Goal: Transaction & Acquisition: Purchase product/service

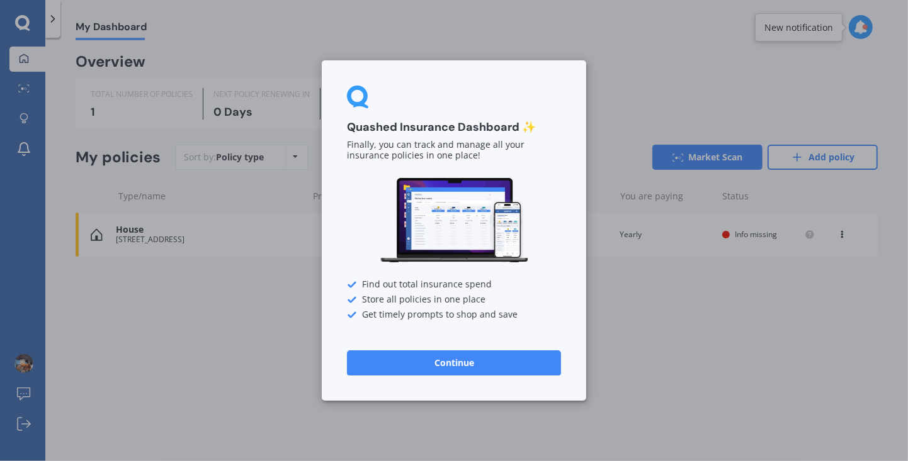
click at [493, 365] on button "Continue" at bounding box center [454, 363] width 214 height 25
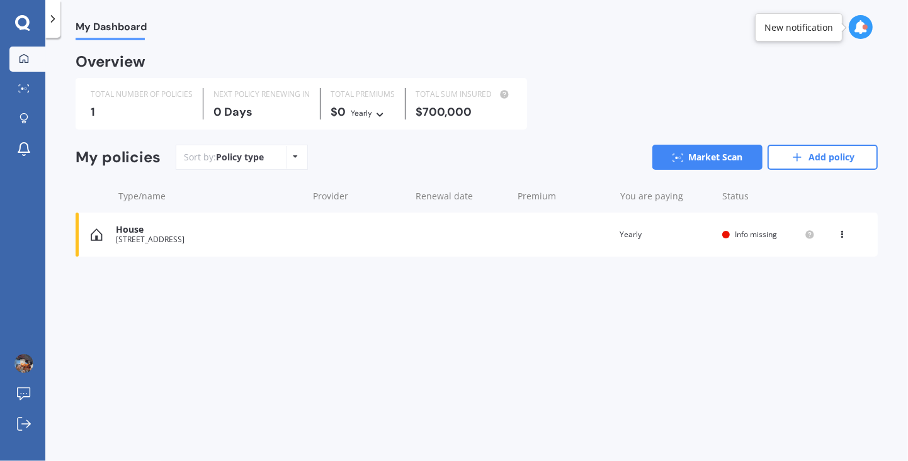
click at [545, 237] on div "House [STREET_ADDRESS] Renewal date Premium You are paying Yearly Status Info m…" at bounding box center [477, 235] width 802 height 44
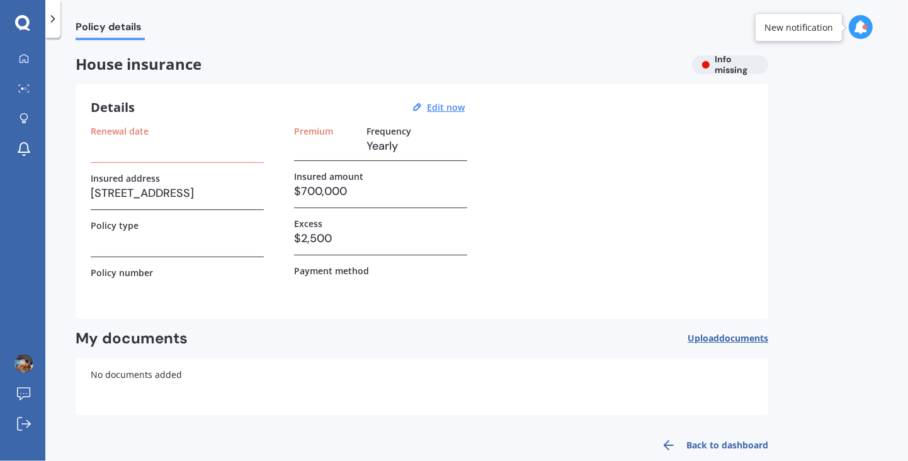
click at [123, 38] on div at bounding box center [110, 39] width 69 height 3
click at [25, 71] on link "My Dashboard" at bounding box center [27, 59] width 36 height 25
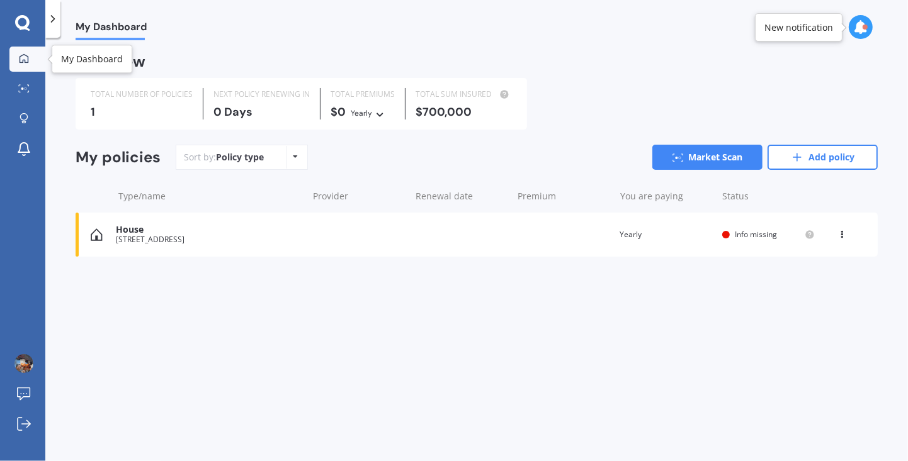
click at [302, 325] on div "My Dashboard Overview TOTAL NUMBER OF POLICIES 1 NEXT POLICY RENEWING [DATE] TO…" at bounding box center [476, 252] width 863 height 424
click at [842, 234] on icon at bounding box center [842, 233] width 9 height 8
click at [810, 283] on div "Delete" at bounding box center [814, 283] width 125 height 25
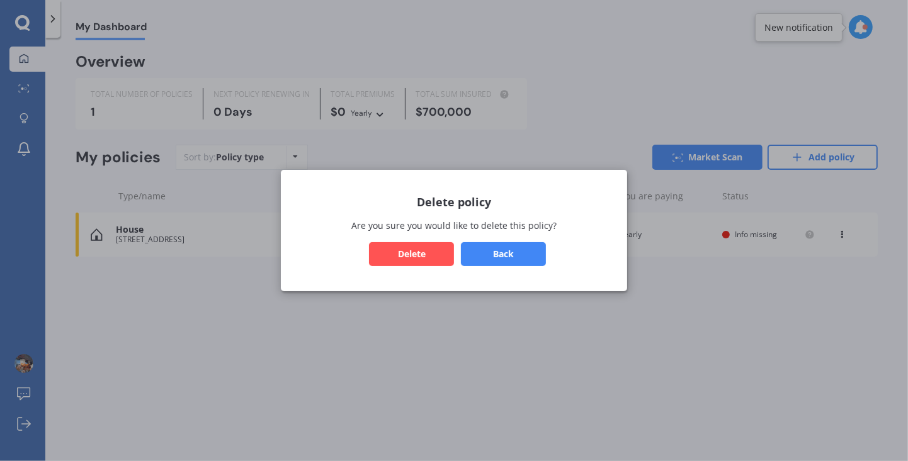
click at [410, 254] on button "Delete" at bounding box center [411, 254] width 85 height 24
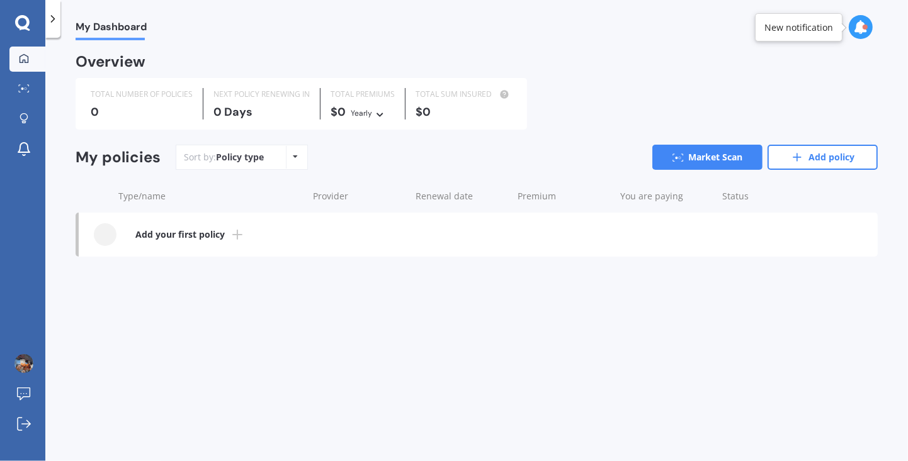
click at [698, 161] on link "Market Scan" at bounding box center [707, 157] width 110 height 25
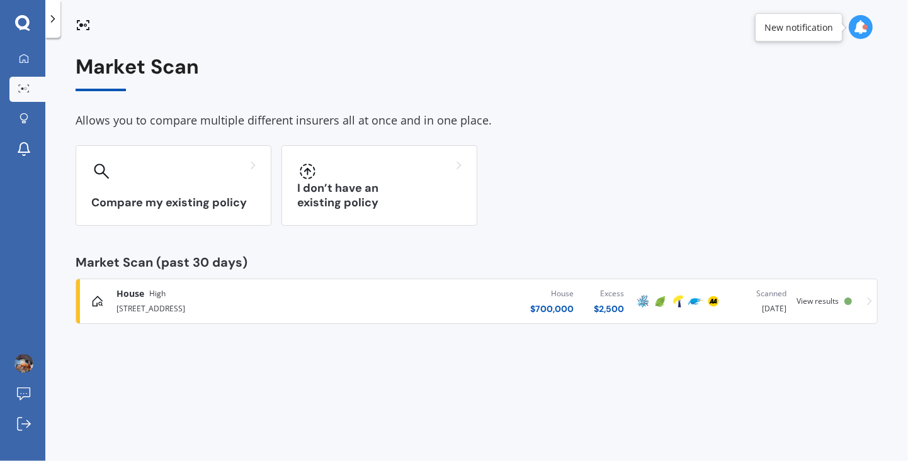
click at [451, 317] on div "House $ 700,000 Excess $ 2,500" at bounding box center [498, 302] width 271 height 38
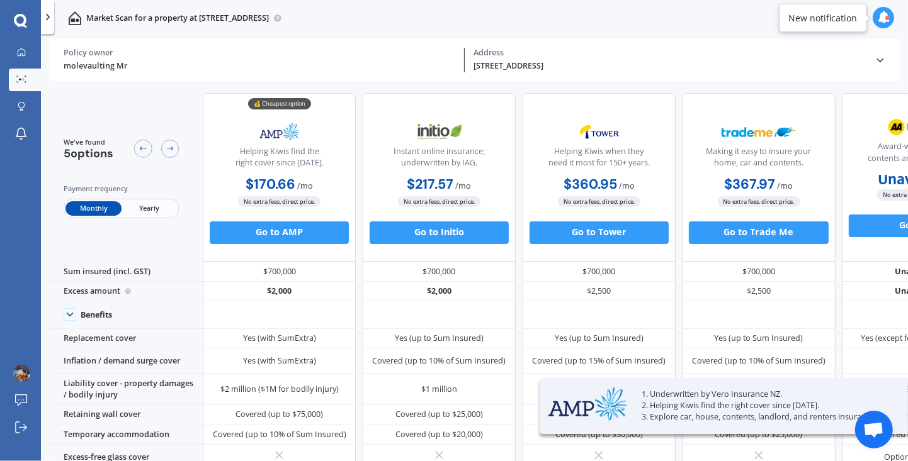
click at [145, 207] on span "Yearly" at bounding box center [149, 208] width 55 height 14
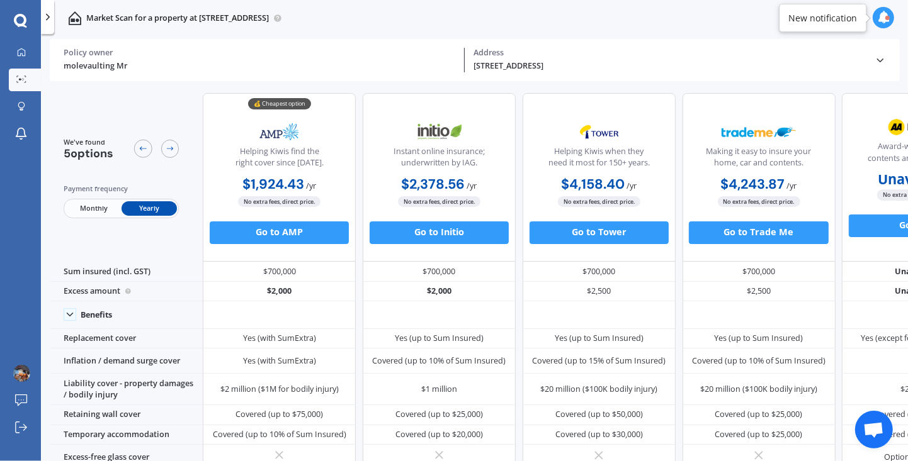
click at [306, 233] on button "Go to AMP" at bounding box center [279, 233] width 139 height 23
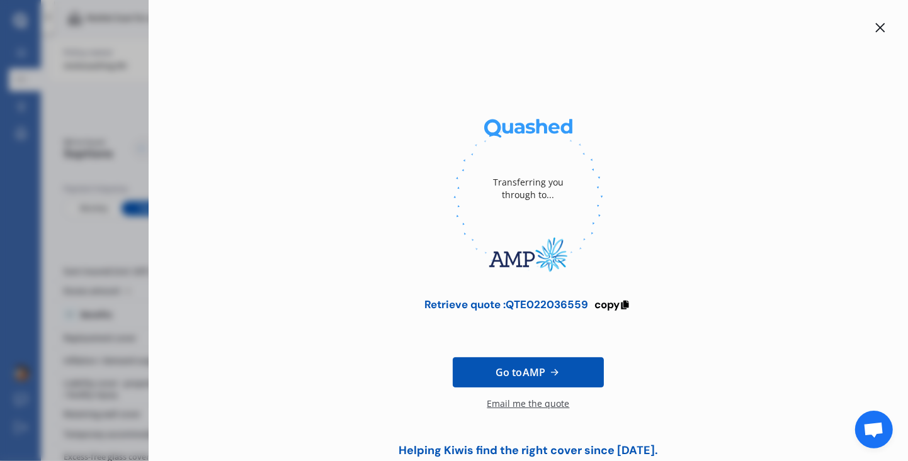
click at [578, 366] on link "Go to AMP" at bounding box center [528, 373] width 151 height 30
click at [623, 305] on icon at bounding box center [625, 303] width 11 height 9
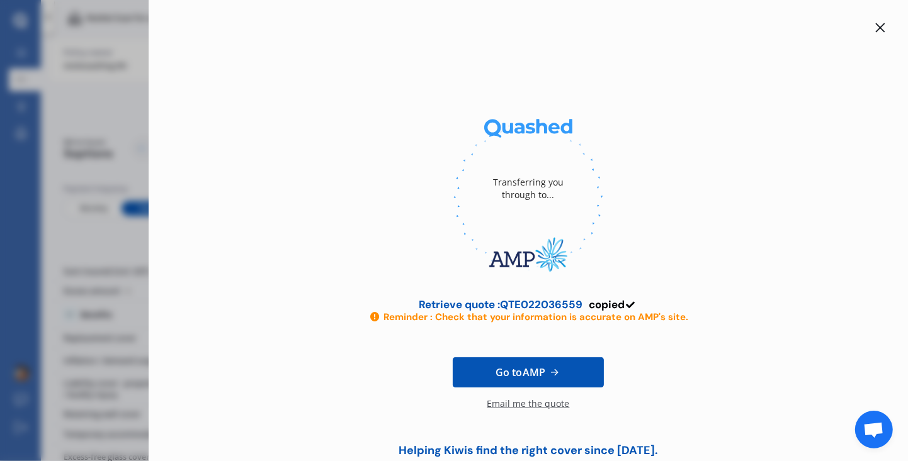
click at [88, 174] on div "Transferring you through to... Retrieve quote : QTE022036559 copied Reminder : …" at bounding box center [454, 230] width 908 height 461
click at [878, 32] on icon at bounding box center [880, 28] width 10 height 10
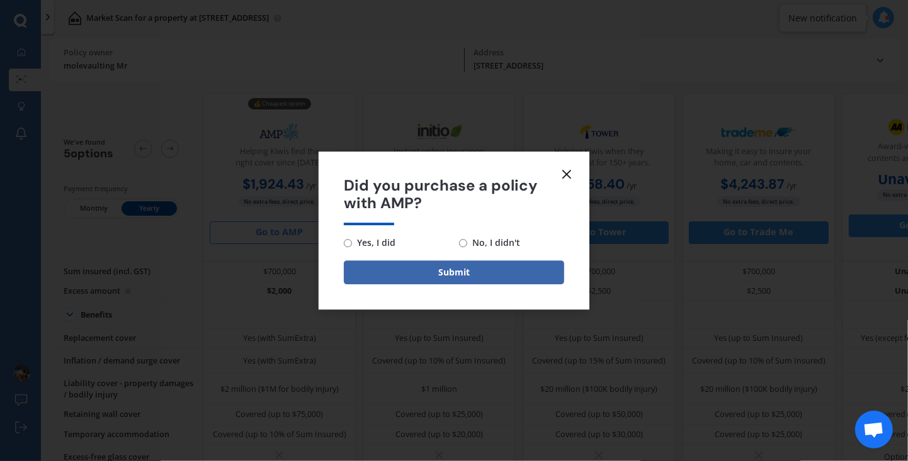
click at [561, 167] on icon at bounding box center [566, 174] width 15 height 15
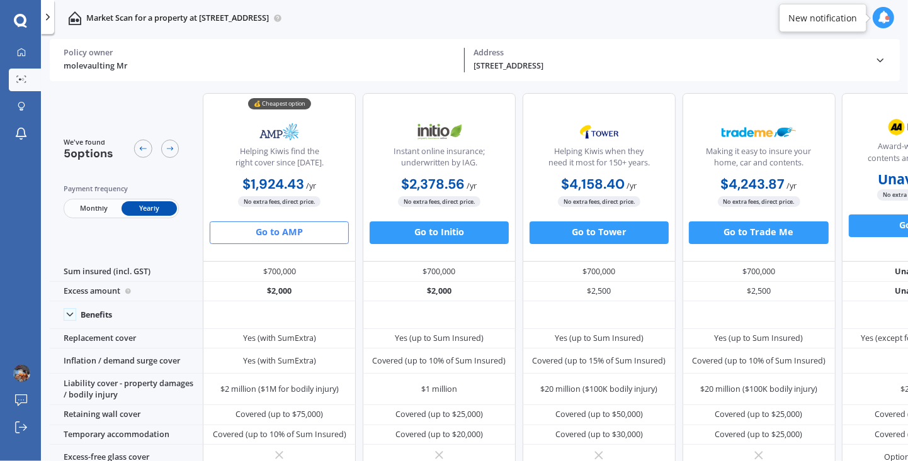
click at [152, 26] on div "Market Scan for a property at [STREET_ADDRESS]" at bounding box center [168, 18] width 228 height 37
click at [872, 64] on div "51 Weld Street, Redwoodtown, Blenheim 7201 Address" at bounding box center [670, 60] width 410 height 24
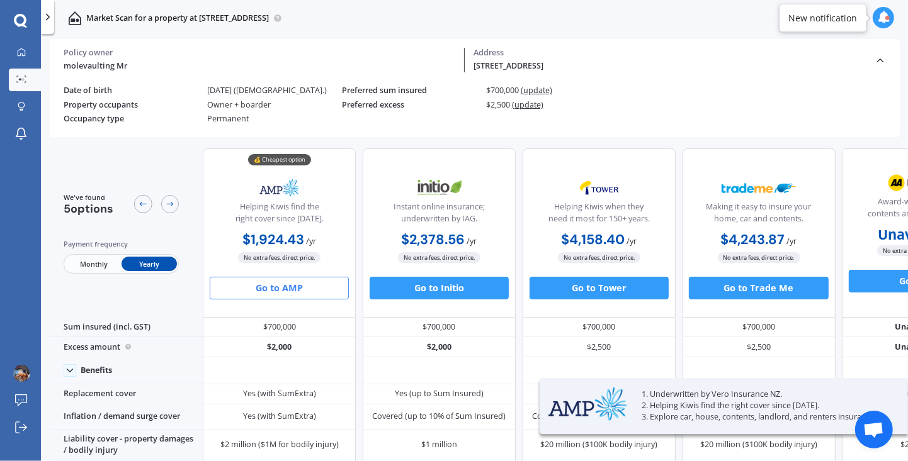
click at [28, 81] on div at bounding box center [21, 80] width 17 height 9
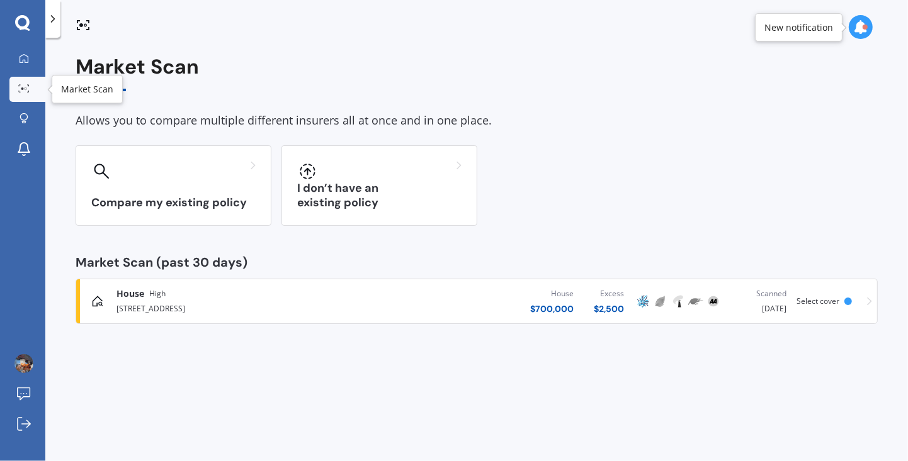
click at [416, 188] on div "I don’t have an existing policy" at bounding box center [379, 185] width 196 height 81
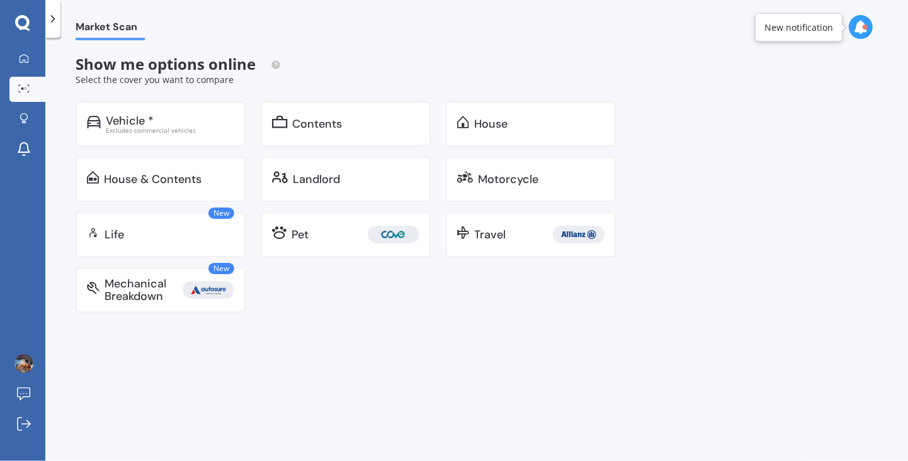
click at [556, 128] on div "House" at bounding box center [539, 124] width 130 height 13
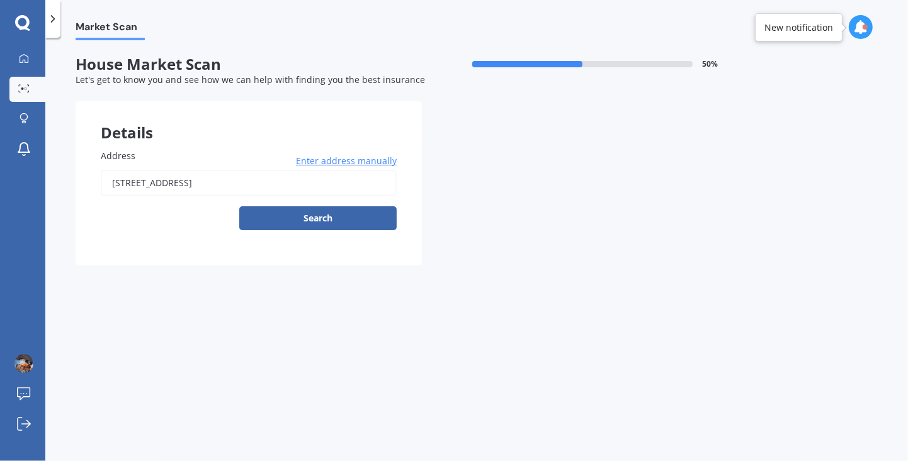
click at [366, 223] on button "Search" at bounding box center [317, 219] width 157 height 24
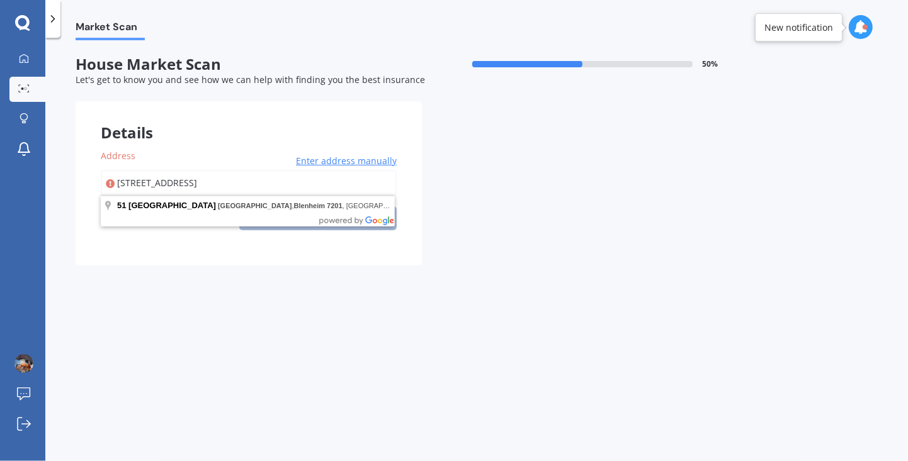
click at [537, 165] on div "Details Address 51 Weld Street, Redwoodtown, Blenheim 7201 Enter address manual…" at bounding box center [422, 183] width 693 height 164
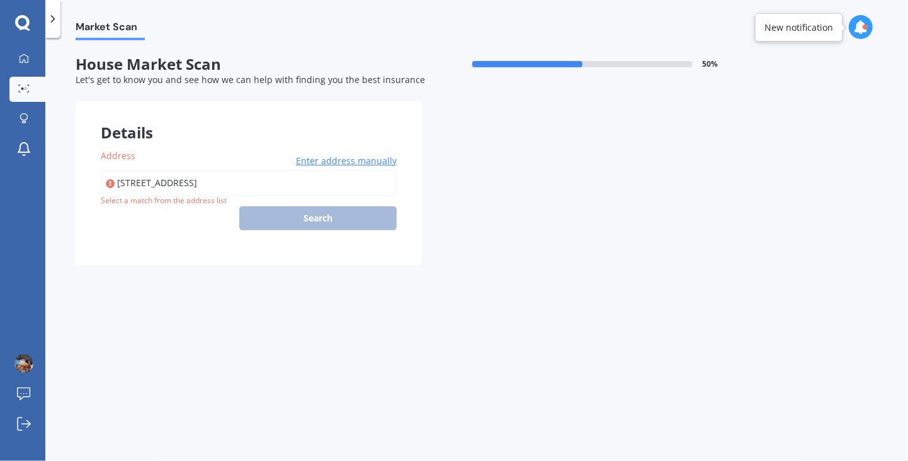
click at [315, 186] on input "[STREET_ADDRESS]" at bounding box center [249, 183] width 296 height 26
type input "[STREET_ADDRESS]"
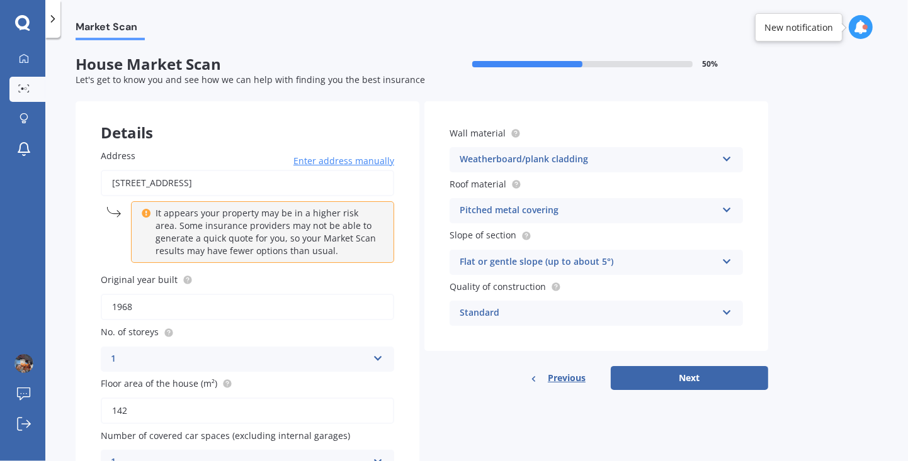
scroll to position [6, 0]
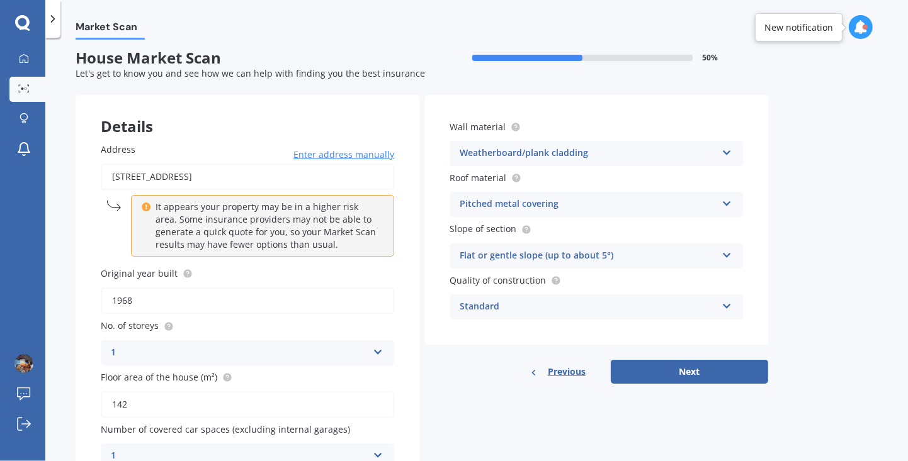
click at [726, 206] on icon at bounding box center [727, 201] width 11 height 9
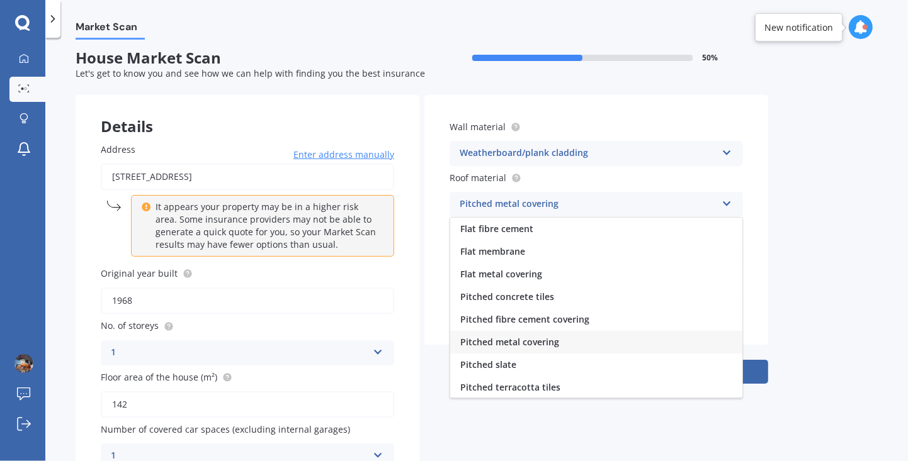
click at [827, 277] on div "Market Scan House Market Scan 50 % Let's get to know you and see how we can hel…" at bounding box center [476, 252] width 863 height 424
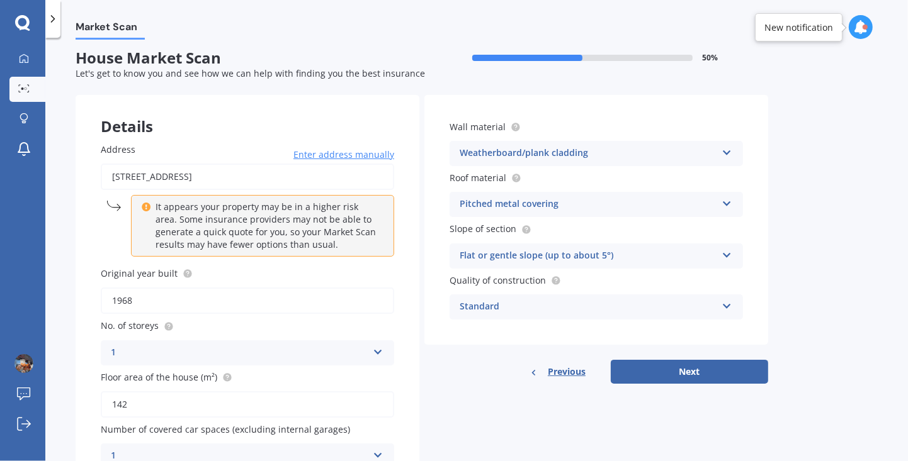
click at [731, 201] on icon at bounding box center [727, 201] width 11 height 9
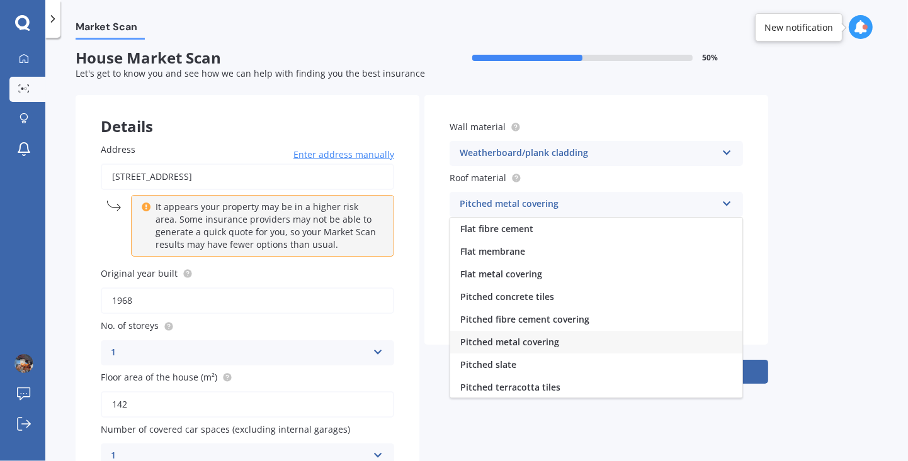
click at [820, 248] on div "Market Scan House Market Scan 50 % Let's get to know you and see how we can hel…" at bounding box center [476, 252] width 863 height 424
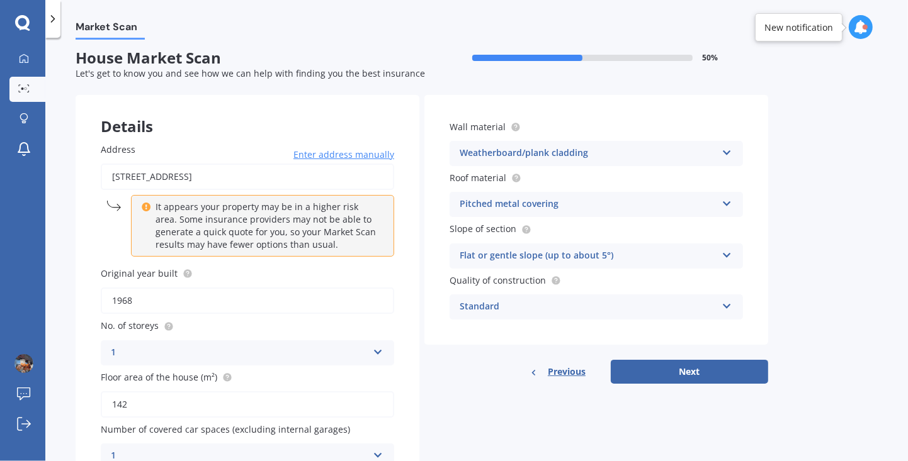
click at [725, 382] on button "Next" at bounding box center [689, 372] width 157 height 24
select select "23"
select select "08"
select select "1982"
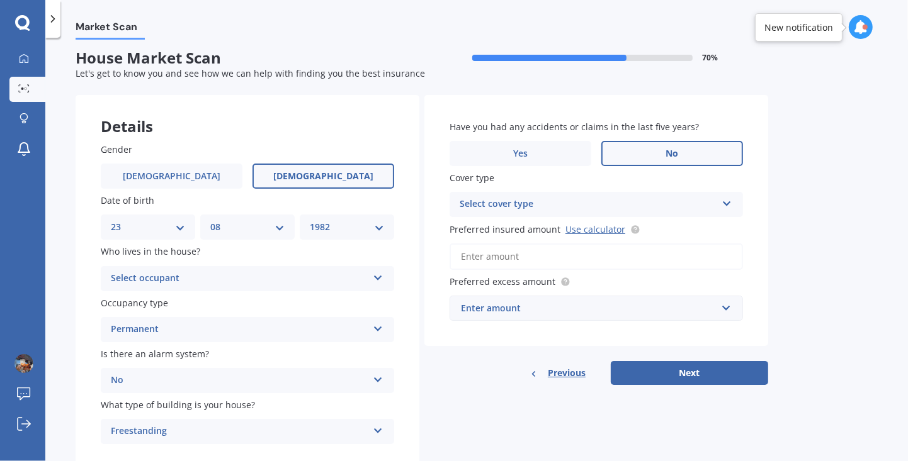
scroll to position [0, 0]
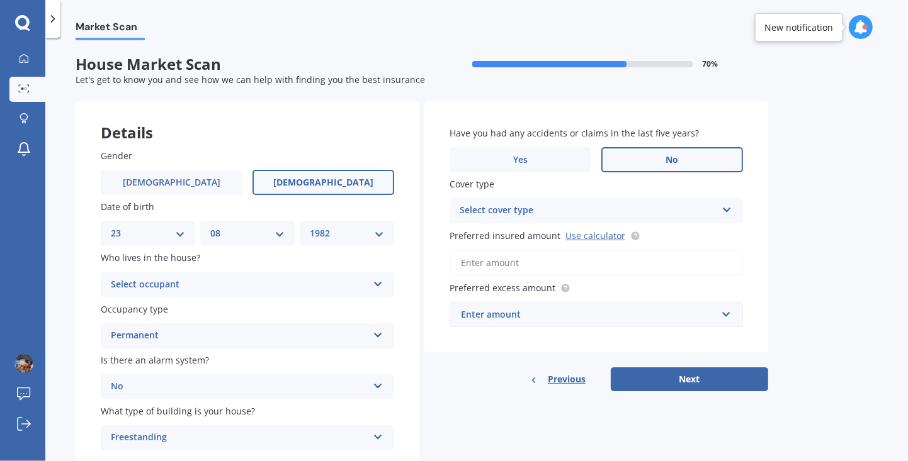
click at [380, 285] on icon at bounding box center [378, 282] width 11 height 9
click at [305, 312] on div "Owner" at bounding box center [247, 309] width 292 height 23
click at [726, 211] on icon at bounding box center [727, 207] width 11 height 9
click at [715, 188] on label "Cover type" at bounding box center [594, 184] width 288 height 13
click at [634, 234] on icon at bounding box center [635, 235] width 3 height 3
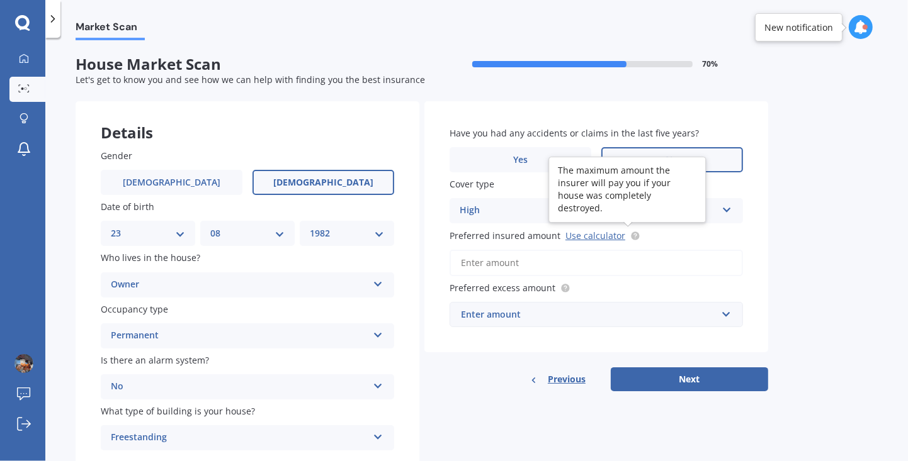
click at [596, 232] on link "Use calculator" at bounding box center [595, 236] width 60 height 12
click at [600, 261] on input "Preferred insured amount Use calculator" at bounding box center [596, 263] width 293 height 26
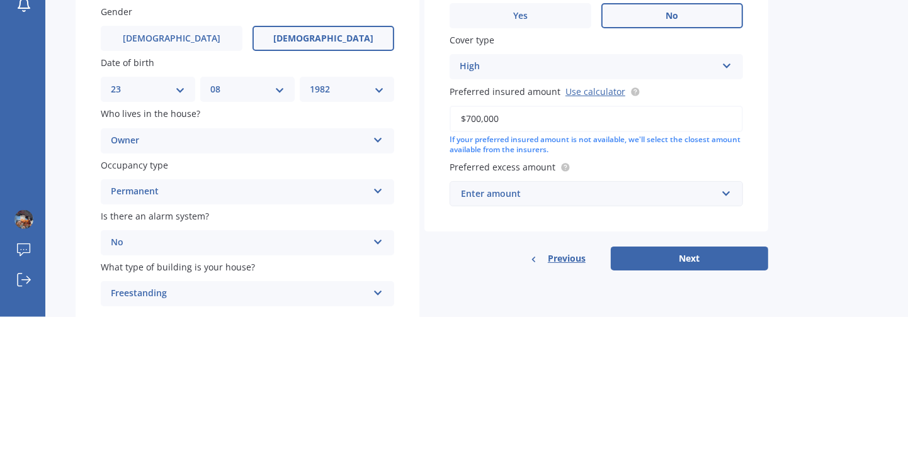
type input "$700,000"
click at [824, 283] on div "Market Scan House Market Scan 70 % Let's get to know you and see how we can hel…" at bounding box center [476, 252] width 863 height 424
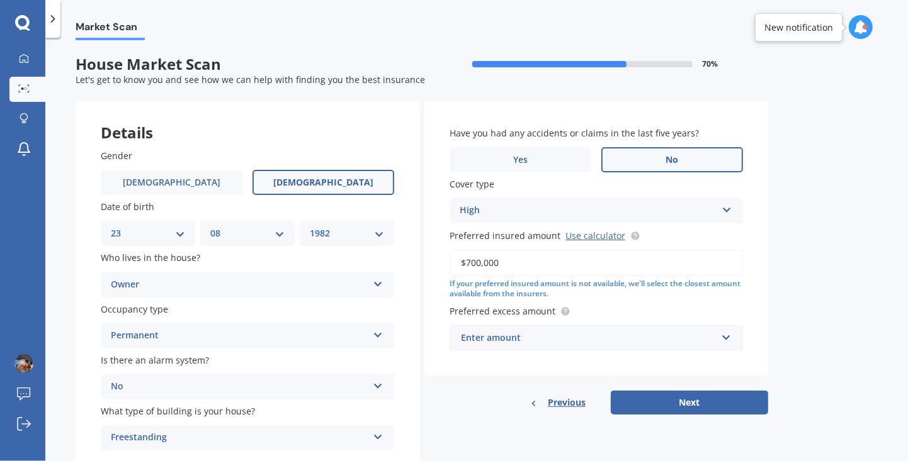
click at [682, 341] on div "Enter amount" at bounding box center [589, 338] width 256 height 14
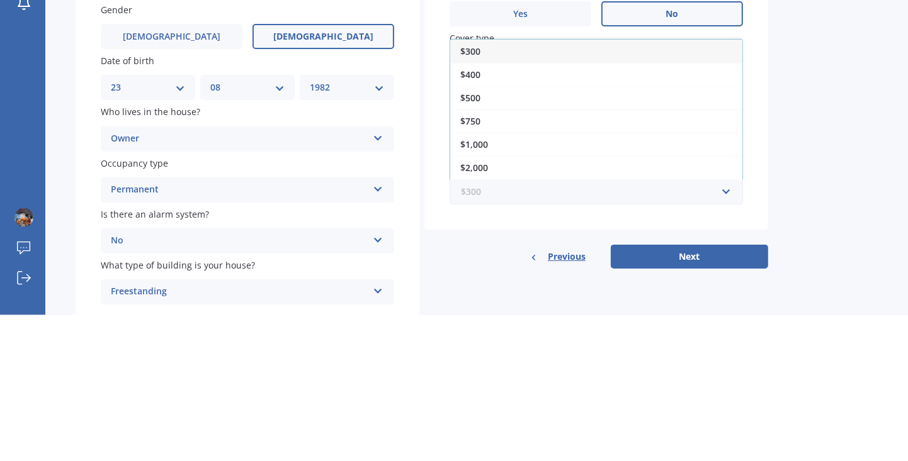
scroll to position [26, 0]
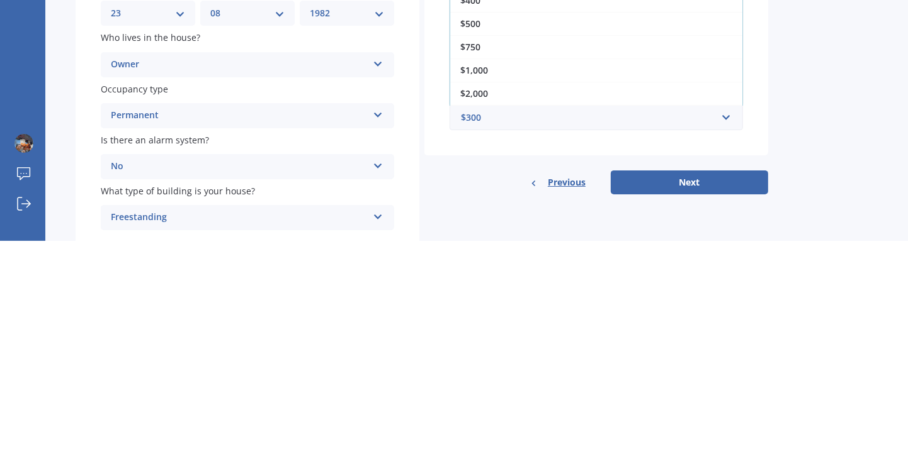
click at [504, 302] on div "$2,000" at bounding box center [596, 313] width 292 height 23
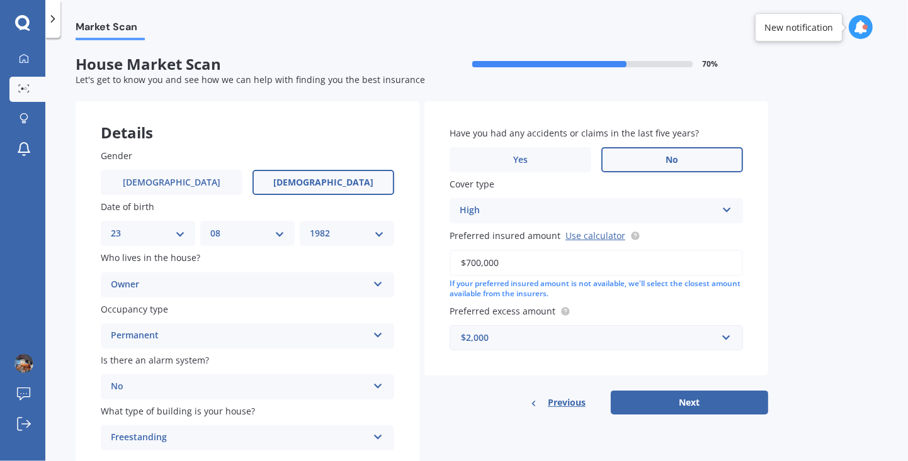
click at [700, 391] on button "Next" at bounding box center [689, 403] width 157 height 24
select select "23"
select select "08"
select select "1982"
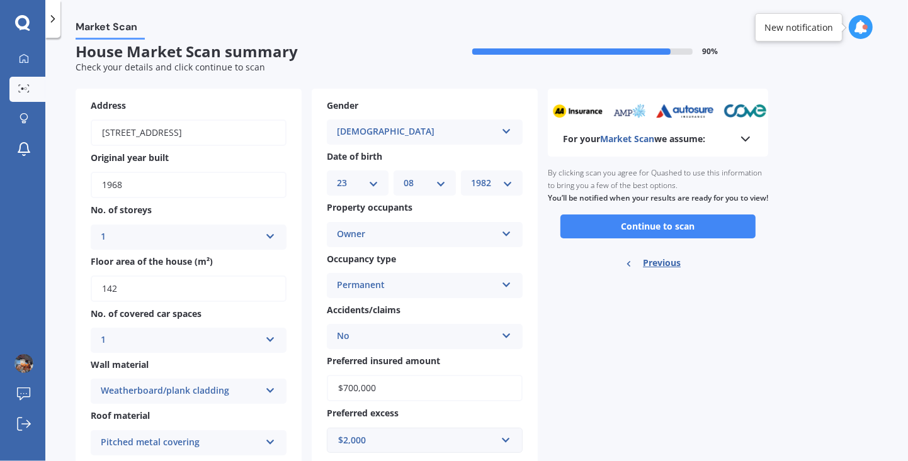
scroll to position [0, 0]
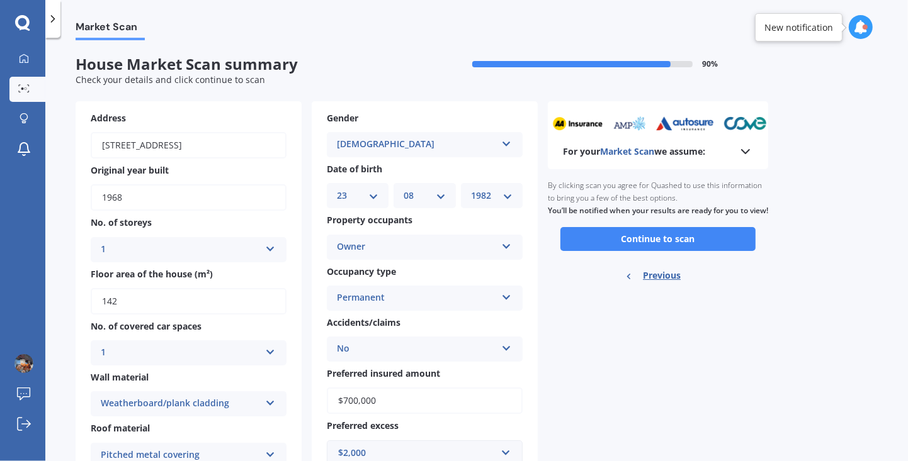
click at [705, 227] on button "Continue to scan" at bounding box center [657, 239] width 195 height 24
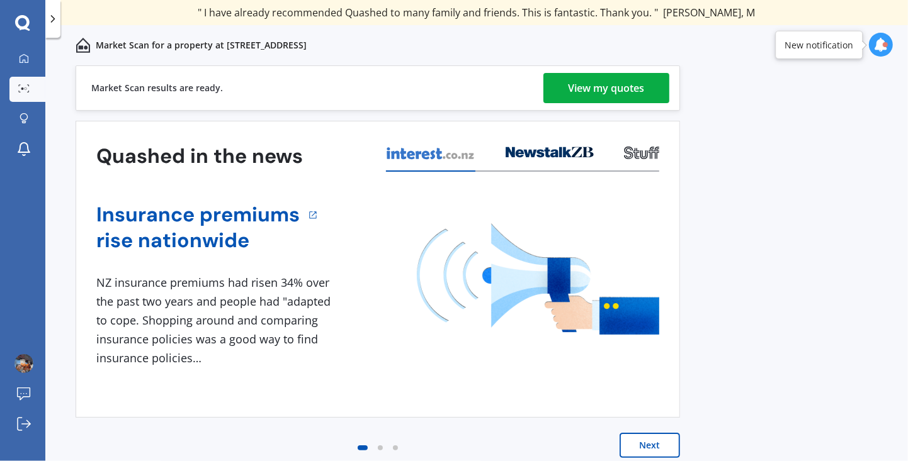
click at [633, 96] on div "View my quotes" at bounding box center [607, 88] width 76 height 30
